Goal: Find specific page/section: Find specific page/section

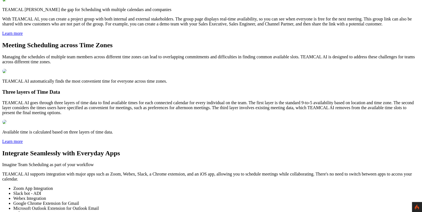
scroll to position [893, 0]
